Goal: Information Seeking & Learning: Learn about a topic

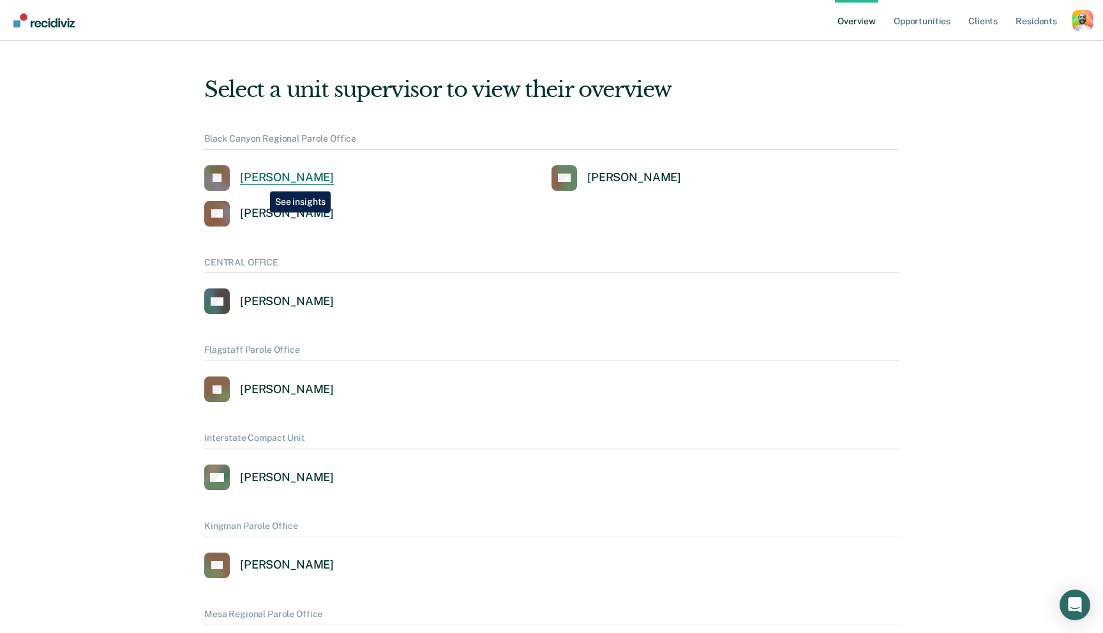
click at [261, 182] on div "[PERSON_NAME]" at bounding box center [287, 178] width 94 height 15
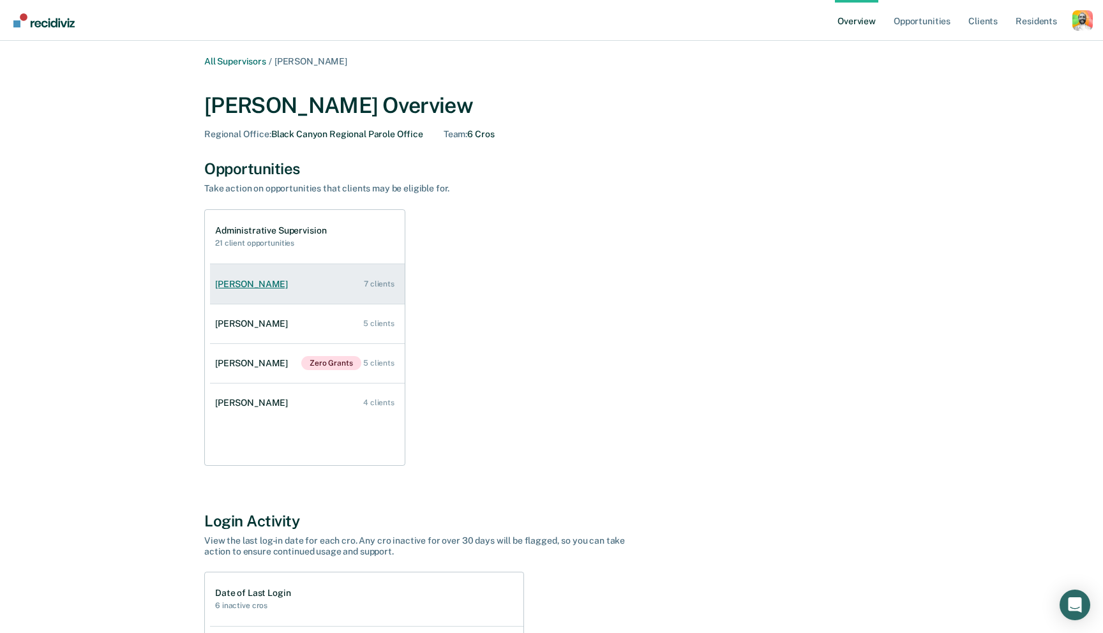
click at [243, 283] on div "[PERSON_NAME]" at bounding box center [254, 284] width 78 height 11
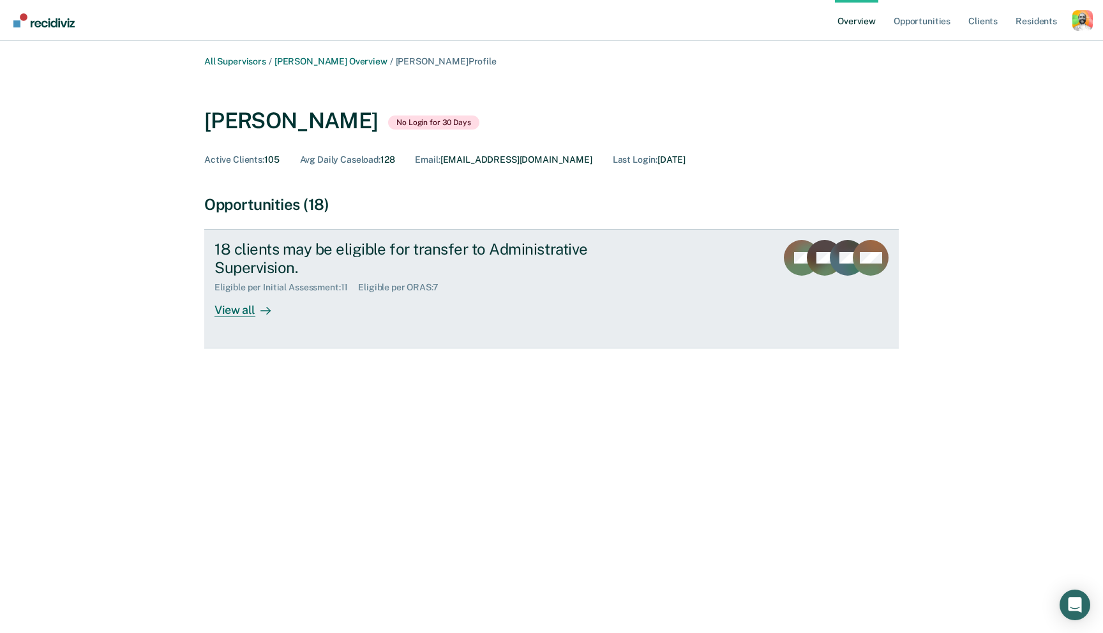
click at [415, 274] on div "18 clients may be eligible for transfer to Administrative Supervision." at bounding box center [439, 258] width 448 height 37
